Goal: Use online tool/utility: Utilize a website feature to perform a specific function

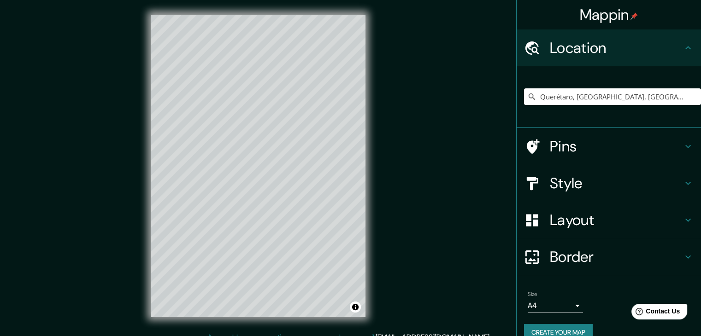
scroll to position [16, 0]
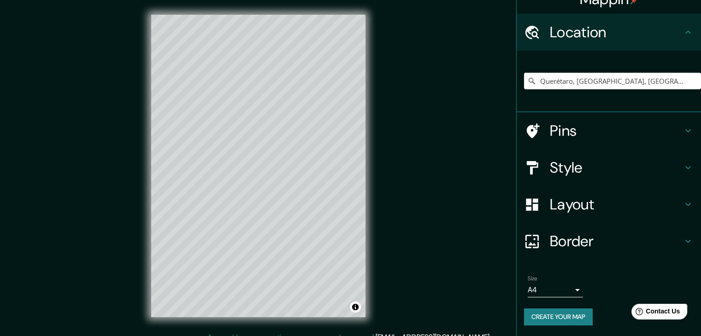
click at [590, 163] on h4 "Style" at bounding box center [616, 168] width 133 height 18
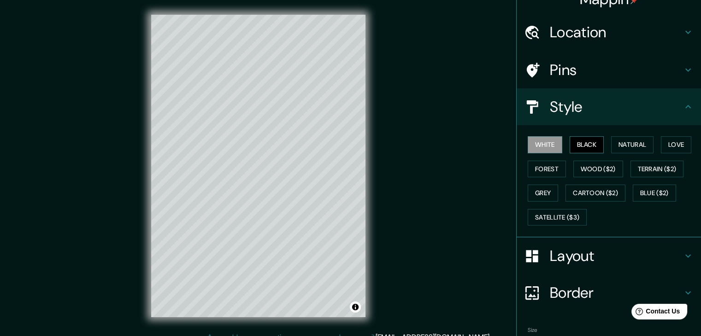
click at [577, 145] on button "Black" at bounding box center [587, 144] width 35 height 17
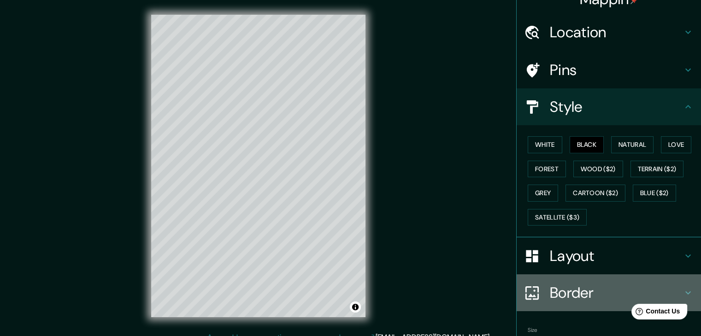
click at [599, 285] on h4 "Border" at bounding box center [616, 293] width 133 height 18
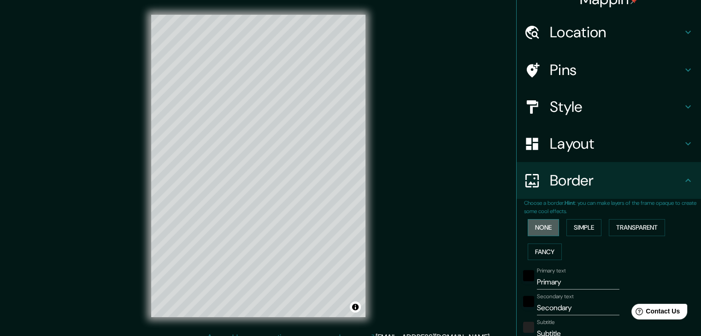
click at [529, 225] on button "None" at bounding box center [543, 227] width 31 height 17
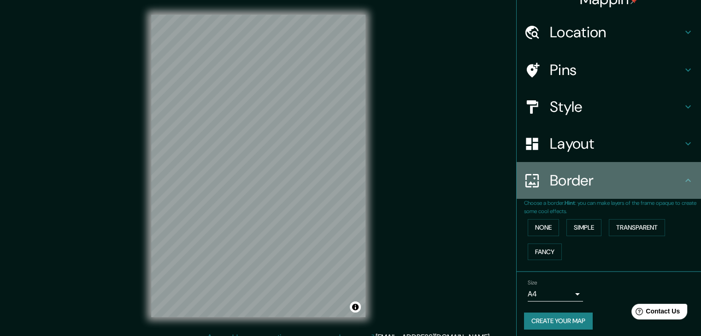
click at [618, 187] on h4 "Border" at bounding box center [616, 180] width 133 height 18
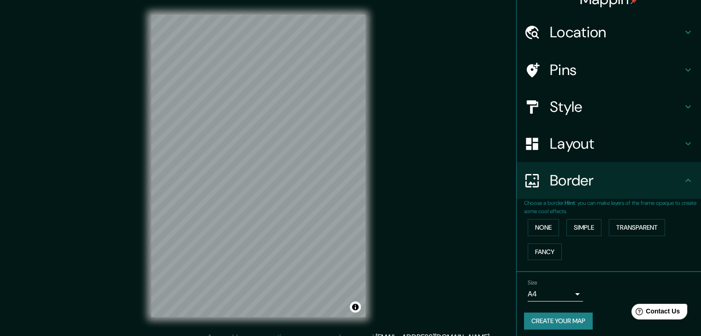
click at [593, 146] on h4 "Layout" at bounding box center [616, 144] width 133 height 18
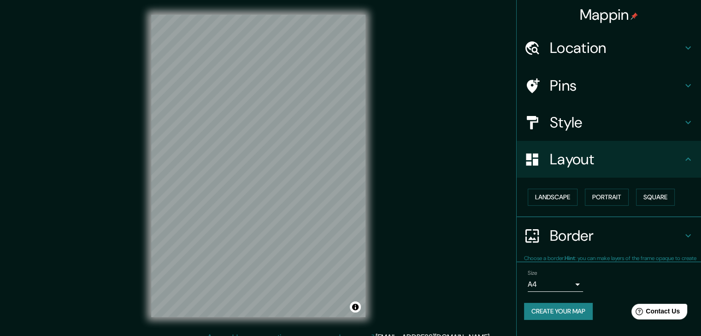
scroll to position [0, 0]
click at [578, 125] on h4 "Style" at bounding box center [616, 122] width 133 height 18
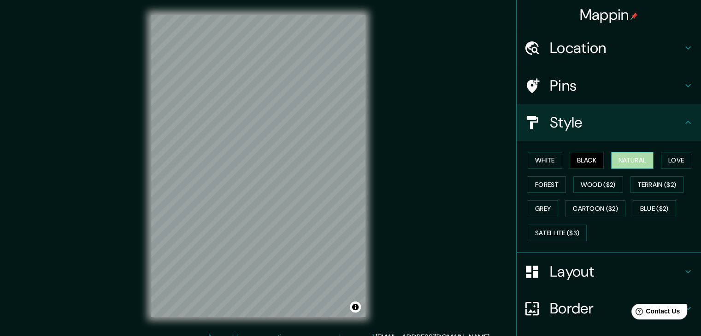
click at [626, 163] on button "Natural" at bounding box center [632, 160] width 42 height 17
click at [666, 165] on button "Love" at bounding box center [676, 160] width 30 height 17
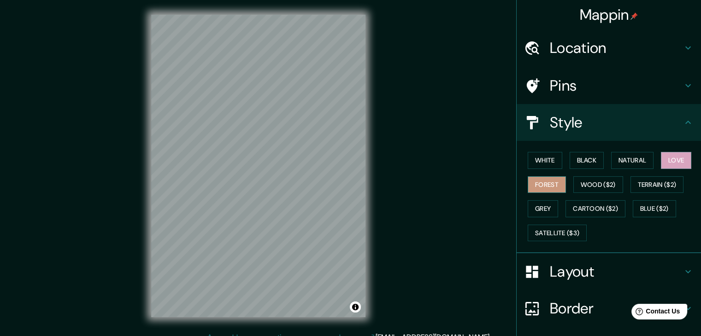
click at [545, 188] on button "Forest" at bounding box center [547, 185] width 38 height 17
click at [531, 161] on button "White" at bounding box center [545, 160] width 35 height 17
click at [404, 191] on div "Mappin Location [GEOGRAPHIC_DATA], [GEOGRAPHIC_DATA], [GEOGRAPHIC_DATA] Pins St…" at bounding box center [350, 173] width 701 height 347
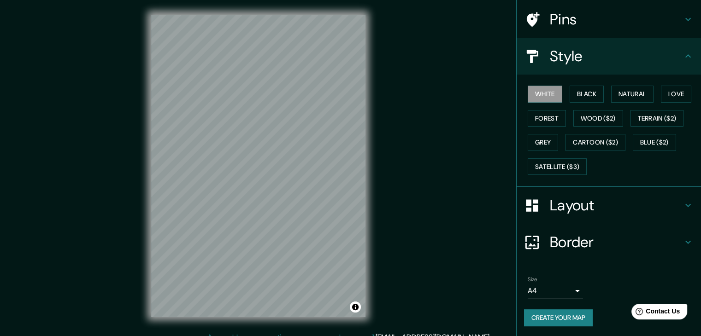
click at [553, 322] on button "Create your map" at bounding box center [558, 318] width 69 height 17
